Goal: Transaction & Acquisition: Download file/media

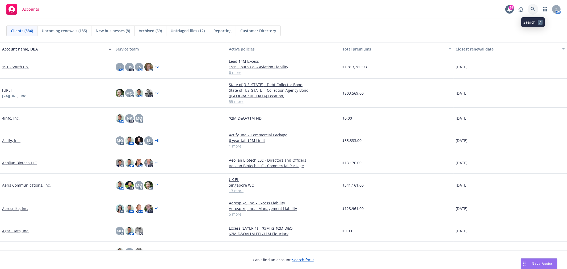
click at [535, 9] on icon at bounding box center [533, 9] width 5 height 5
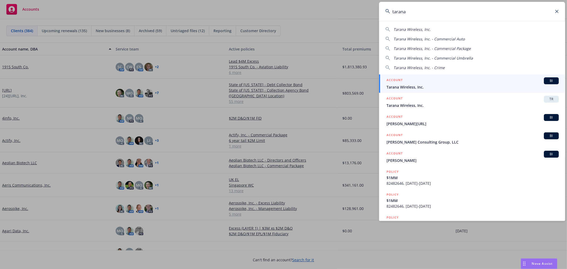
type input "tarana"
click at [435, 82] on div "ACCOUNT BI" at bounding box center [473, 80] width 172 height 7
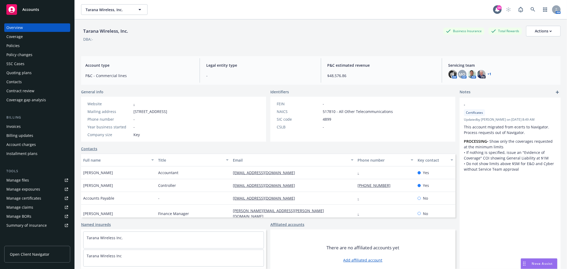
click at [20, 44] on div "Policies" at bounding box center [37, 45] width 62 height 9
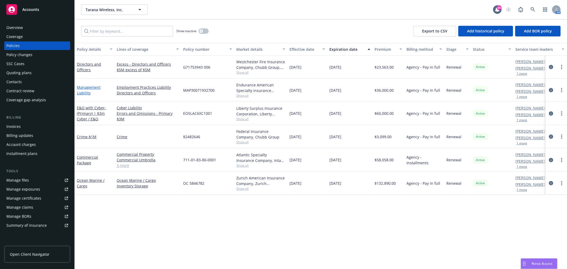
click at [82, 87] on link "Management Liability" at bounding box center [89, 90] width 24 height 11
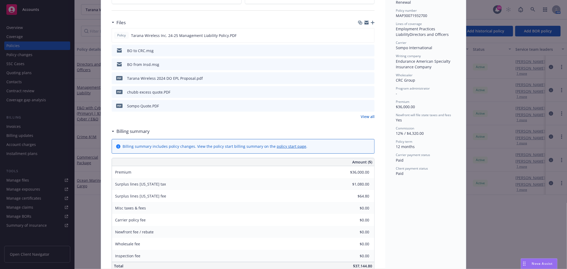
scroll to position [118, 0]
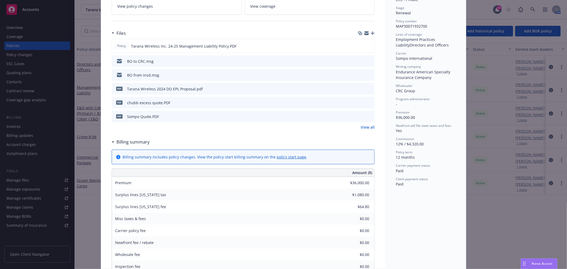
click at [368, 127] on link "View all" at bounding box center [368, 127] width 14 height 6
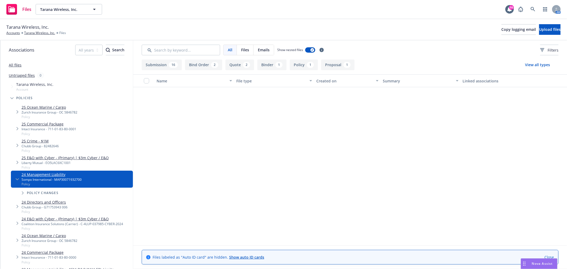
scroll to position [0, 0]
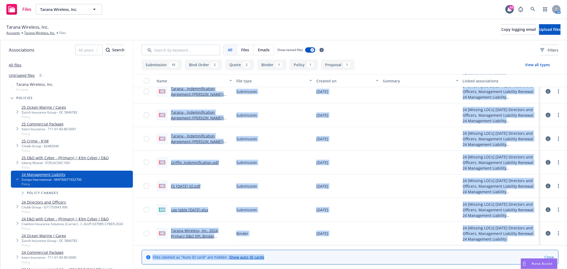
drag, startPoint x: 195, startPoint y: 101, endPoint x: 271, endPoint y: 559, distance: 464.3
click at [429, 132] on div at bounding box center [421, 139] width 80 height 24
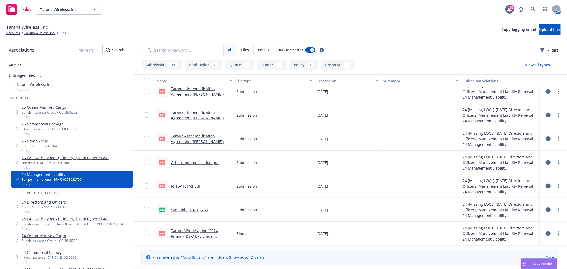
drag, startPoint x: 192, startPoint y: 86, endPoint x: 428, endPoint y: 46, distance: 239.5
click at [432, 44] on div "All Files Emails Show nested files Filters Submission 16 Bind Order 2 Quote 2 B…" at bounding box center [350, 154] width 434 height 229
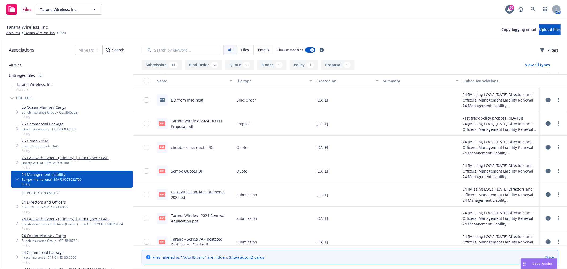
scroll to position [0, 0]
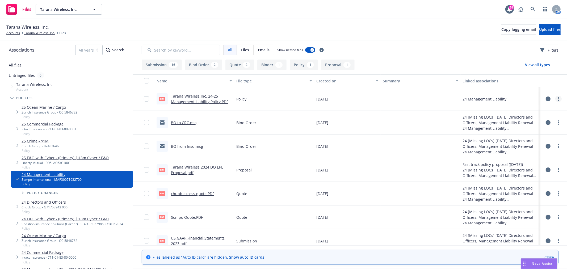
click at [556, 101] on link "more" at bounding box center [559, 99] width 6 height 6
click at [532, 117] on link "Download" at bounding box center [526, 120] width 53 height 11
